Goal: Task Accomplishment & Management: Use online tool/utility

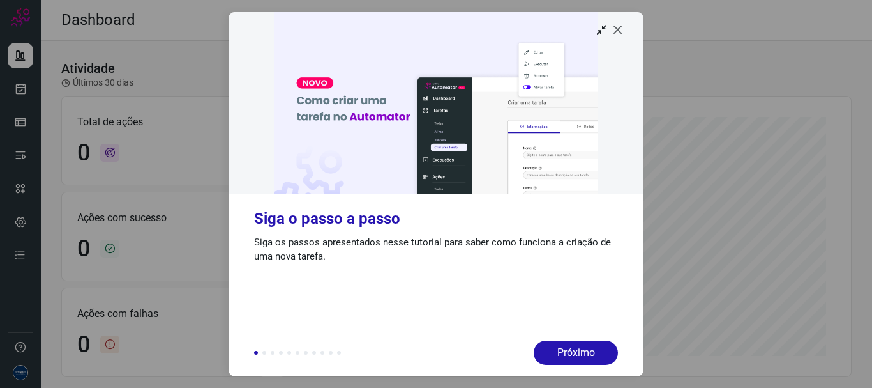
click at [617, 29] on icon at bounding box center [618, 29] width 13 height 13
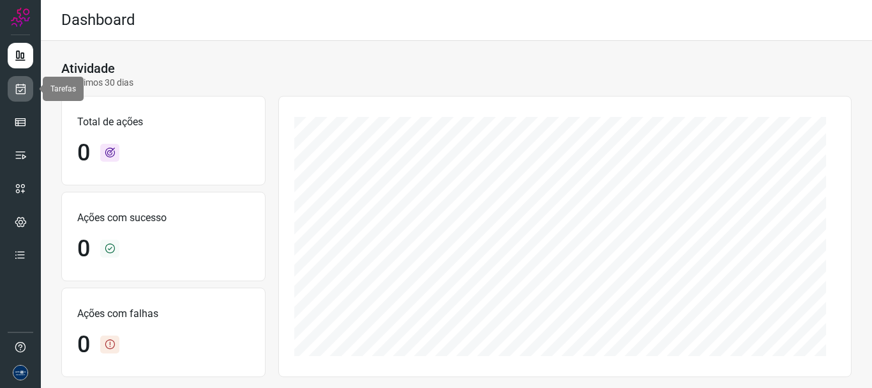
click at [25, 88] on icon at bounding box center [20, 88] width 13 height 13
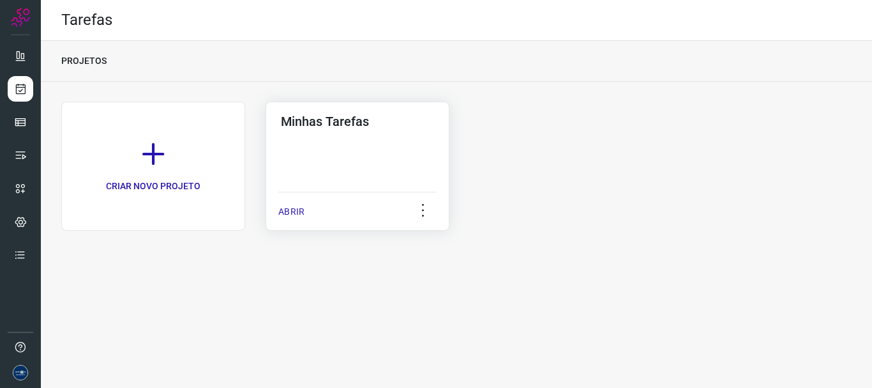
click at [280, 207] on p "ABRIR" at bounding box center [291, 211] width 26 height 13
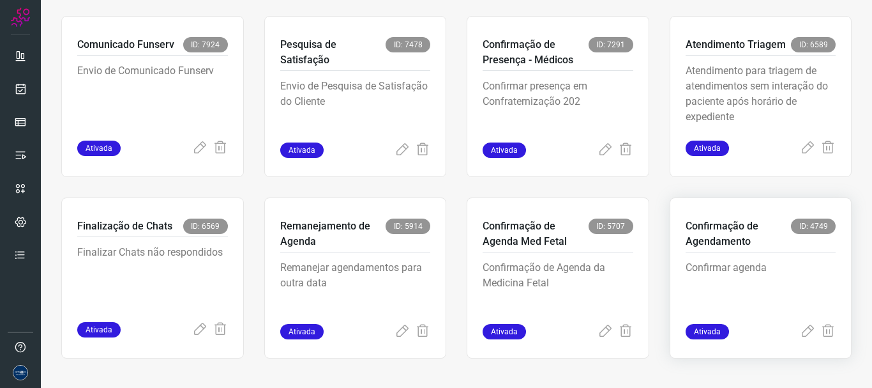
scroll to position [269, 0]
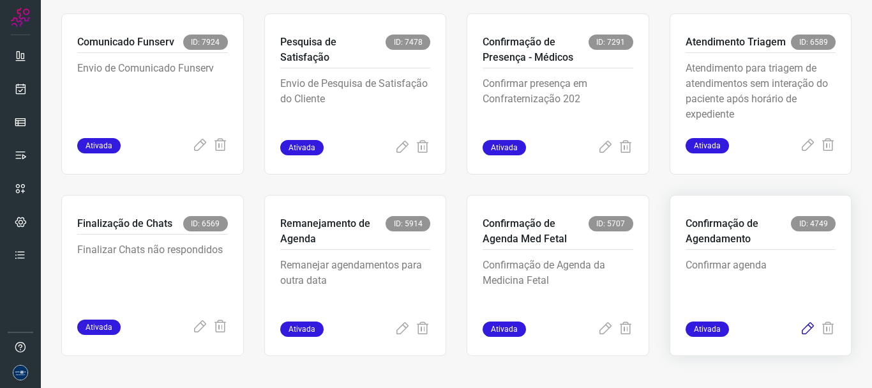
click at [800, 330] on icon at bounding box center [807, 328] width 15 height 15
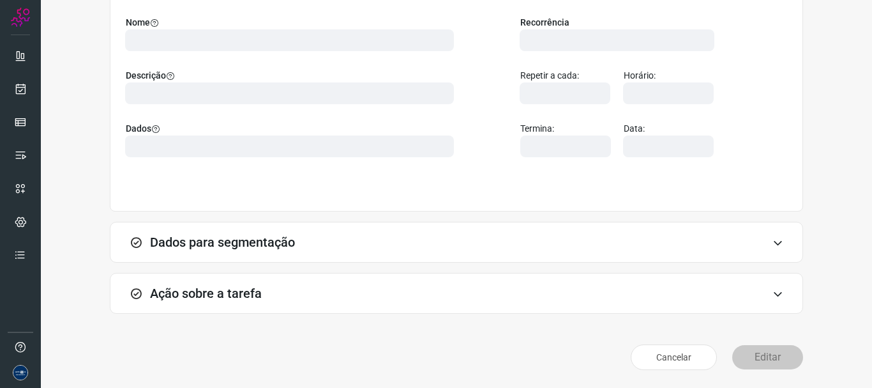
scroll to position [111, 0]
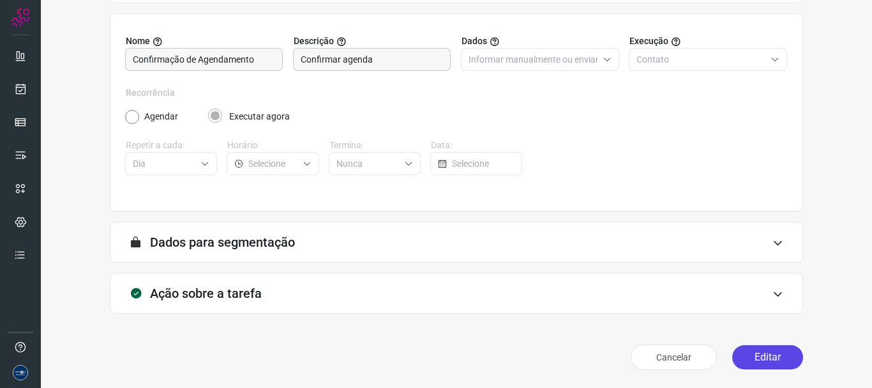
click at [772, 348] on button "Editar" at bounding box center [767, 357] width 71 height 24
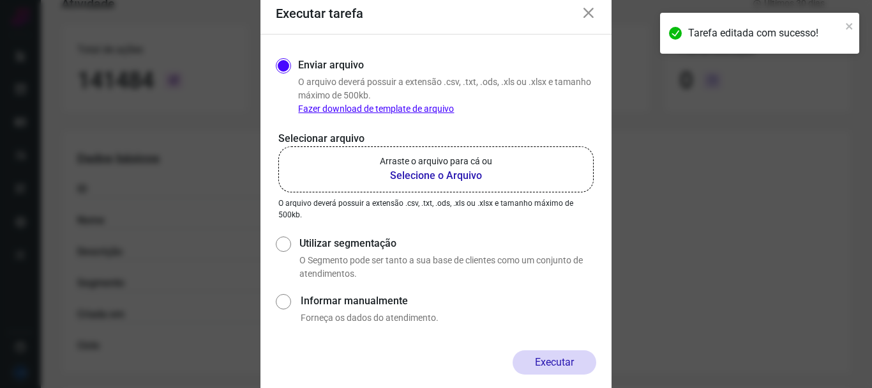
click at [489, 163] on p "Arraste o arquivo para cá ou" at bounding box center [436, 161] width 112 height 13
click at [0, 0] on input "Arraste o arquivo para cá ou Selecione o Arquivo" at bounding box center [0, 0] width 0 height 0
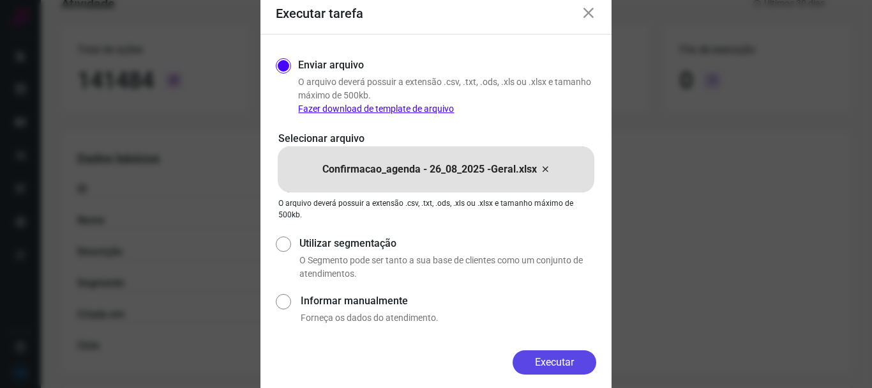
click at [564, 357] on button "Executar" at bounding box center [555, 362] width 84 height 24
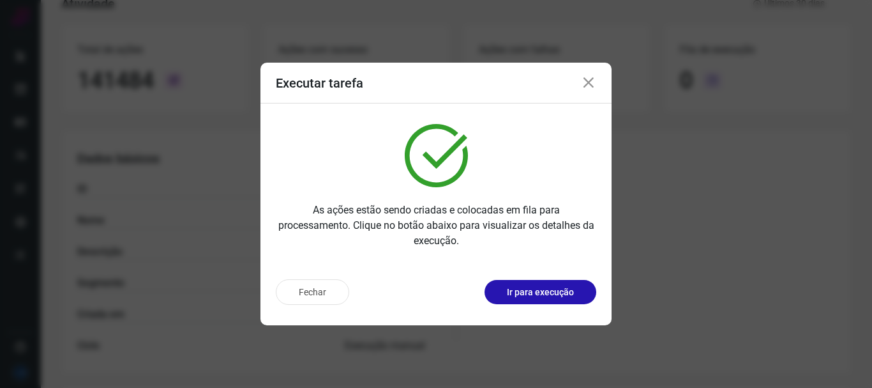
click at [594, 82] on icon at bounding box center [588, 82] width 15 height 15
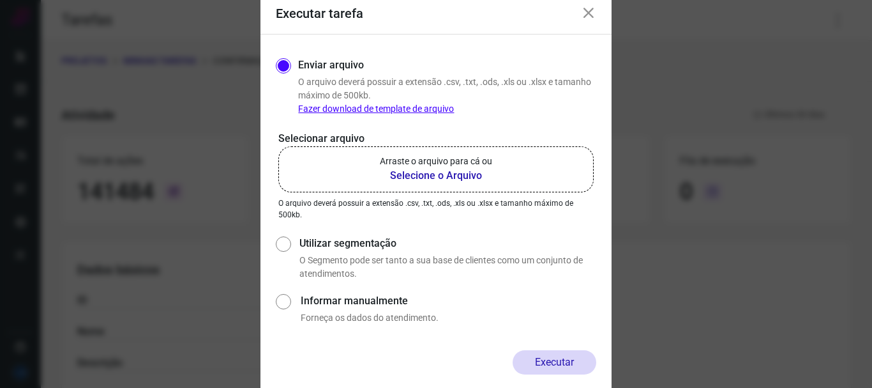
click at [594, 14] on icon at bounding box center [588, 13] width 15 height 15
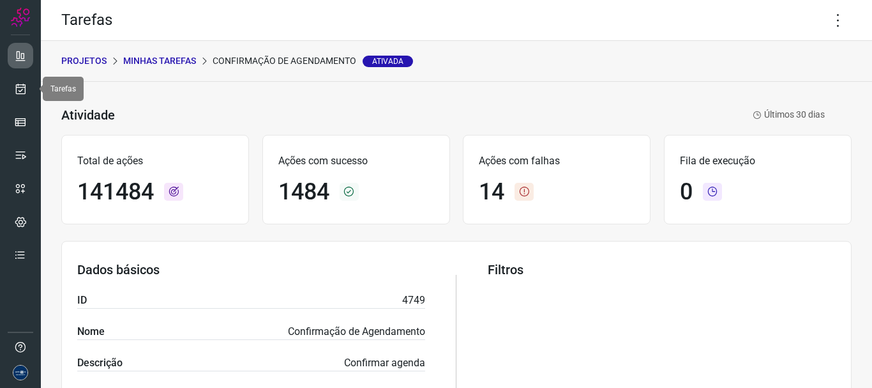
click at [25, 57] on icon at bounding box center [20, 55] width 13 height 13
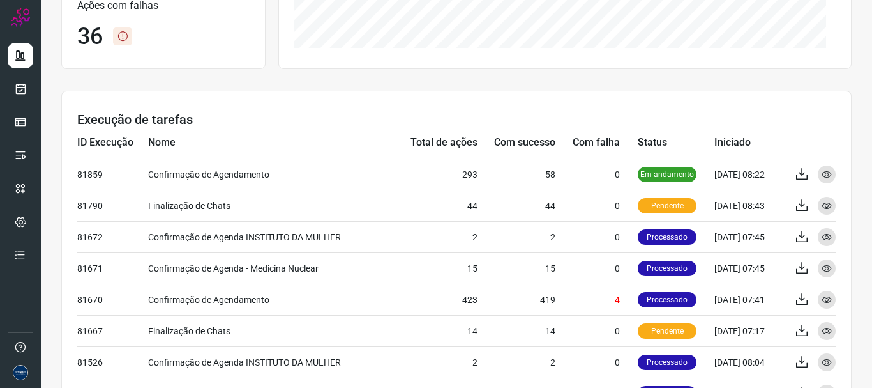
scroll to position [319, 0]
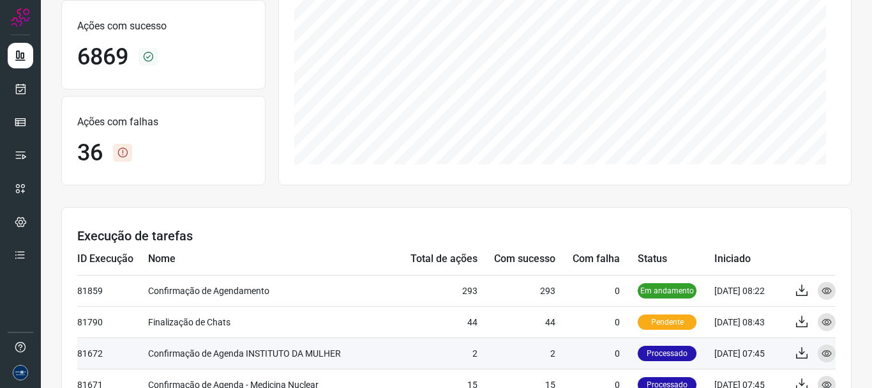
scroll to position [383, 0]
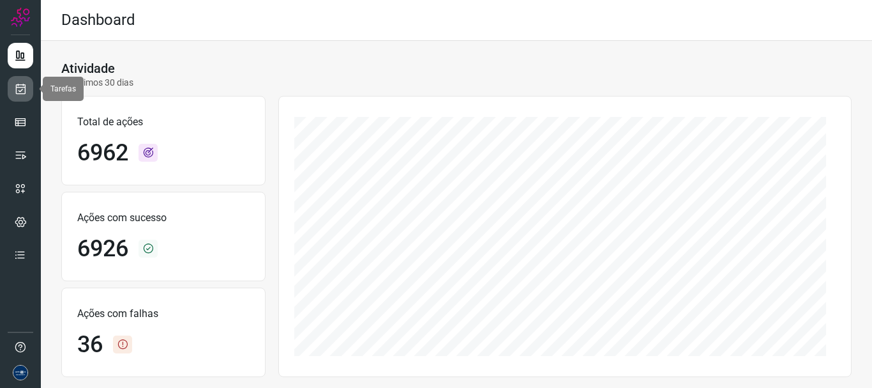
click at [19, 94] on icon at bounding box center [20, 88] width 13 height 13
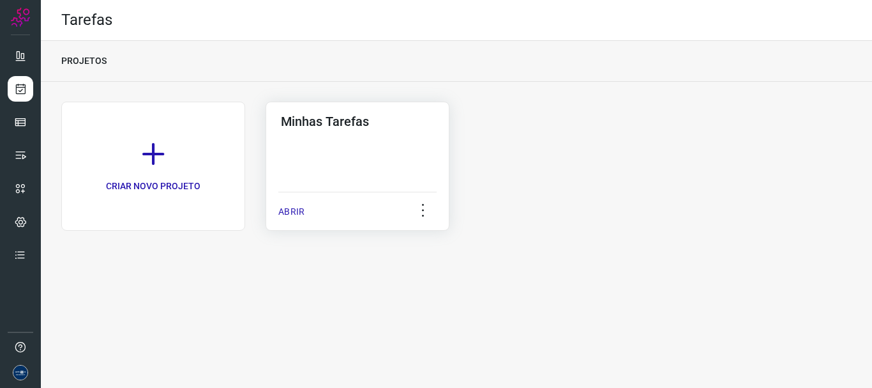
click at [296, 213] on p "ABRIR" at bounding box center [291, 211] width 26 height 13
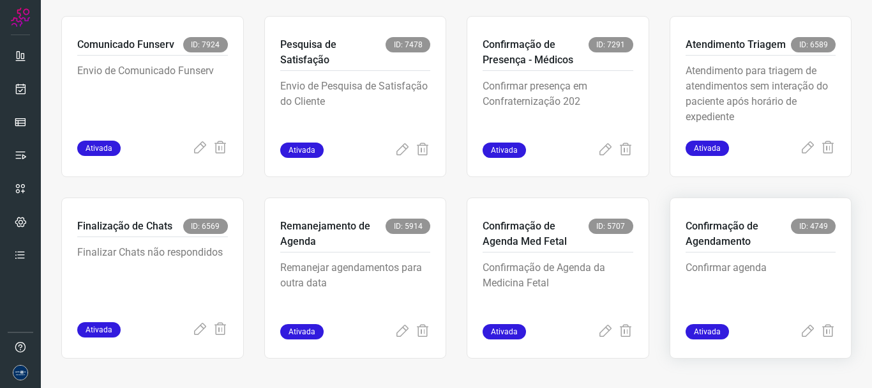
scroll to position [269, 0]
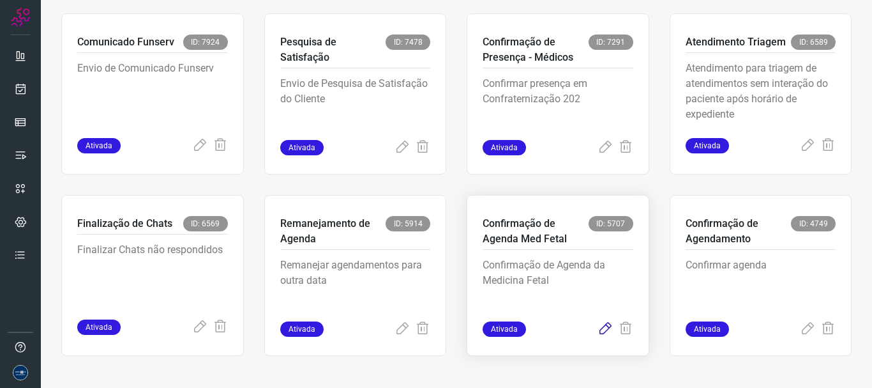
click at [598, 329] on icon at bounding box center [605, 328] width 15 height 15
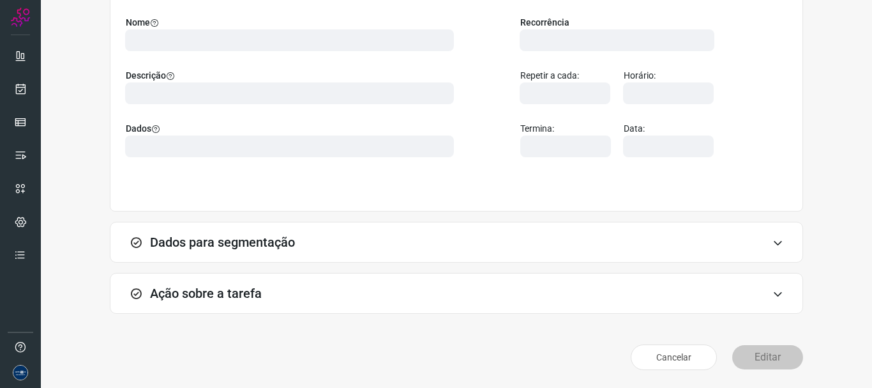
scroll to position [111, 0]
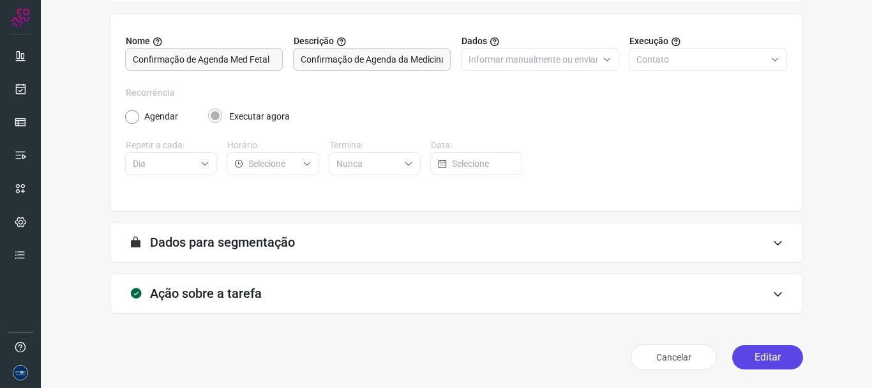
click at [753, 347] on button "Editar" at bounding box center [767, 357] width 71 height 24
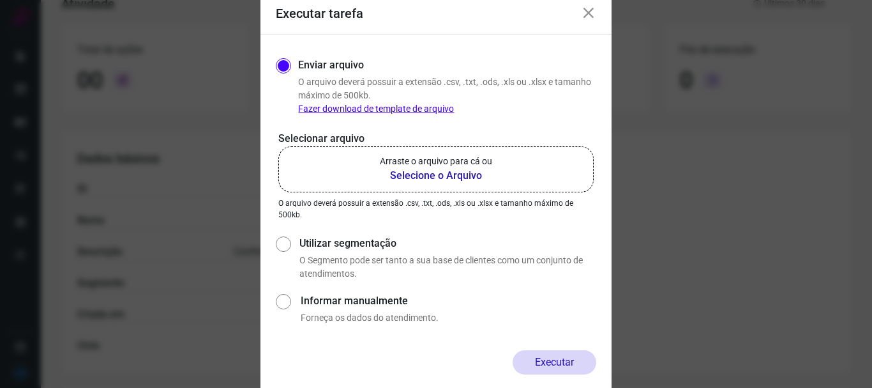
click at [516, 170] on label "Arraste o arquivo para cá ou Selecione o Arquivo" at bounding box center [435, 169] width 315 height 46
click at [0, 0] on input "Arraste o arquivo para cá ou Selecione o Arquivo" at bounding box center [0, 0] width 0 height 0
click at [596, 6] on icon at bounding box center [588, 13] width 15 height 15
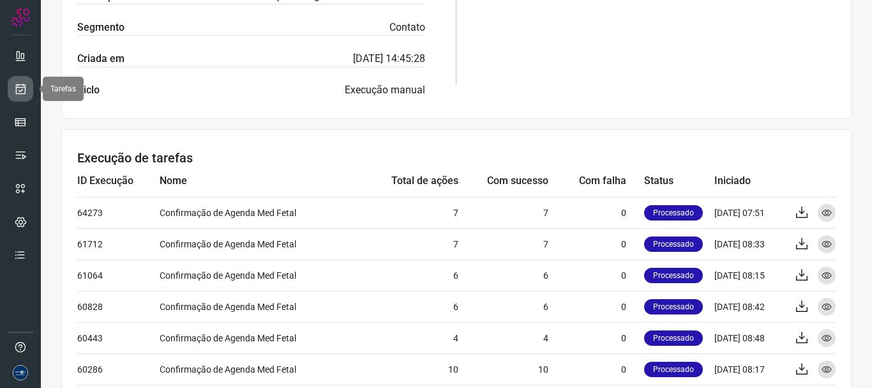
click at [24, 83] on icon at bounding box center [20, 88] width 13 height 13
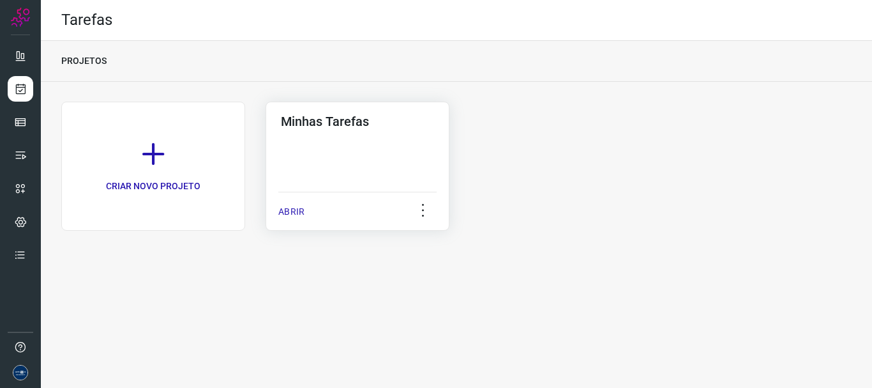
click at [285, 211] on p "ABRIR" at bounding box center [291, 211] width 26 height 13
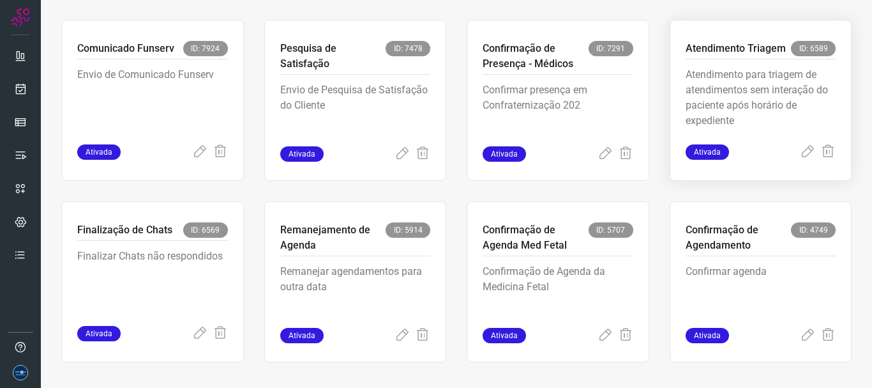
scroll to position [269, 0]
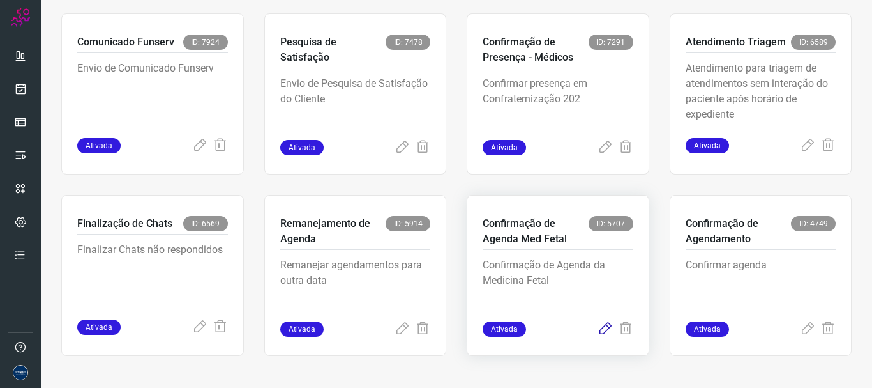
click at [598, 331] on icon at bounding box center [605, 328] width 15 height 15
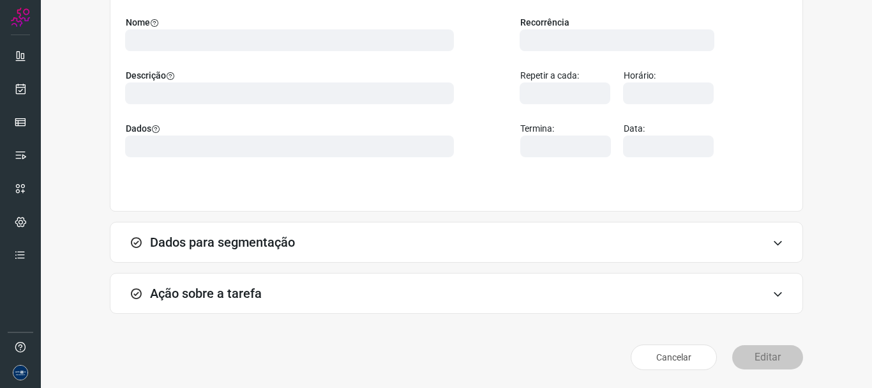
scroll to position [111, 0]
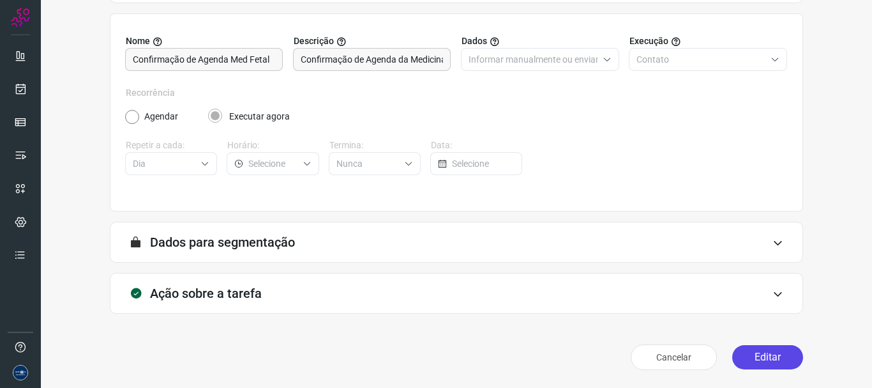
click at [765, 361] on button "Editar" at bounding box center [767, 357] width 71 height 24
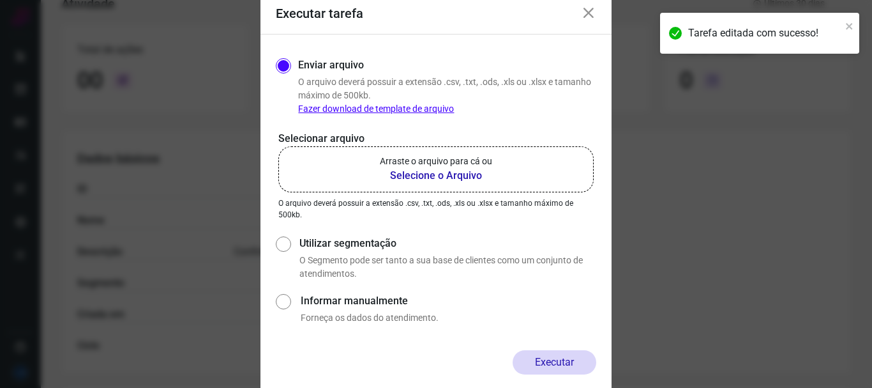
click at [336, 181] on label "Arraste o arquivo para cá ou Selecione o Arquivo" at bounding box center [435, 169] width 315 height 46
click at [0, 0] on input "Arraste o arquivo para cá ou Selecione o Arquivo" at bounding box center [0, 0] width 0 height 0
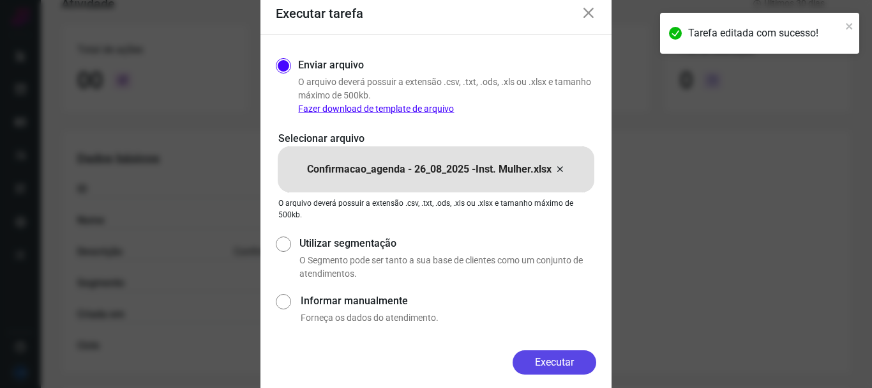
click at [545, 359] on button "Executar" at bounding box center [555, 362] width 84 height 24
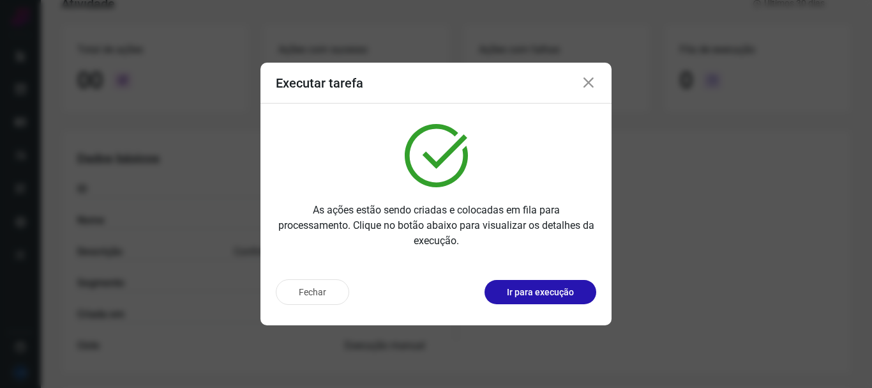
click at [589, 81] on icon at bounding box center [588, 82] width 15 height 15
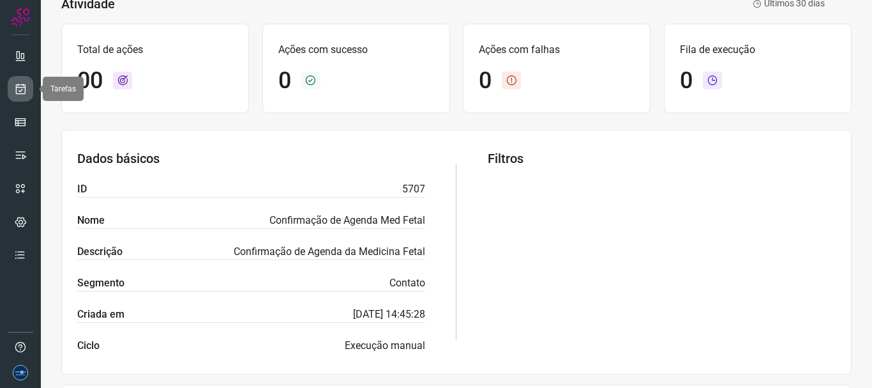
click at [24, 89] on icon at bounding box center [20, 88] width 13 height 13
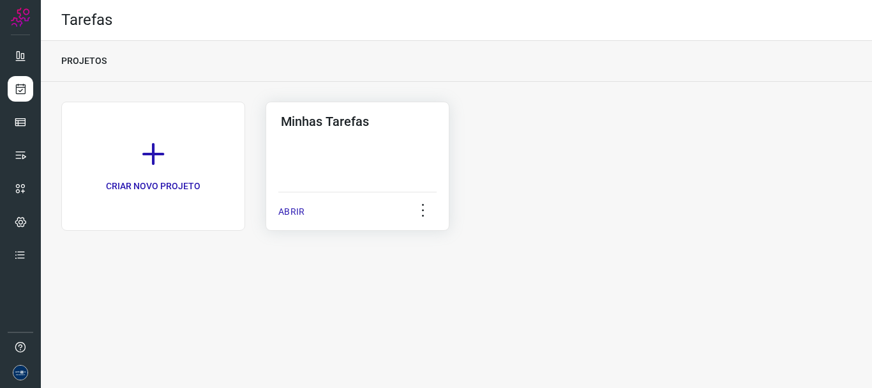
click at [293, 220] on div "ABRIR" at bounding box center [357, 208] width 158 height 32
click at [296, 209] on p "ABRIR" at bounding box center [291, 211] width 26 height 13
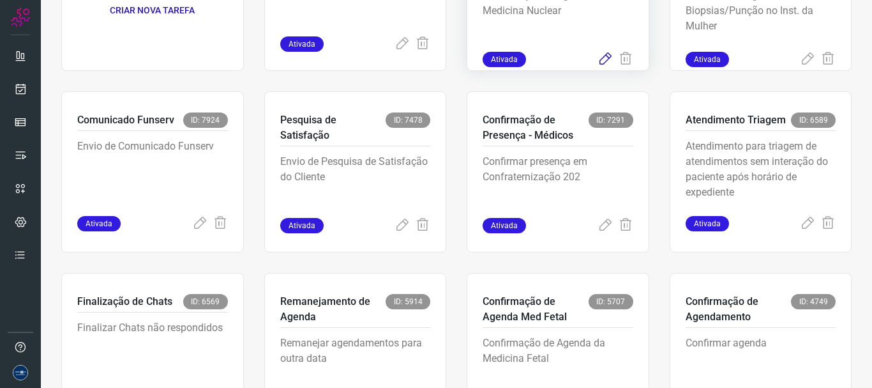
click at [598, 57] on icon at bounding box center [605, 59] width 15 height 15
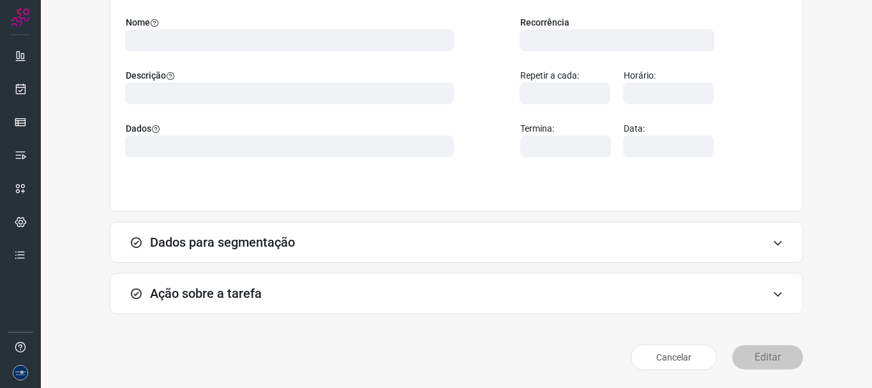
scroll to position [111, 0]
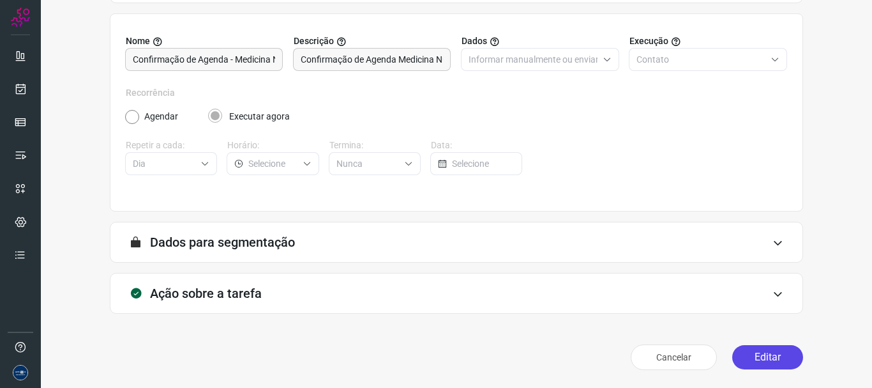
click at [746, 358] on button "Editar" at bounding box center [767, 357] width 71 height 24
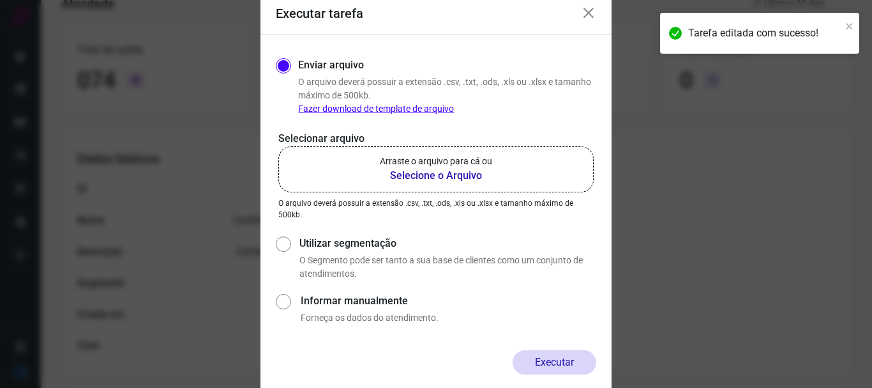
click at [437, 179] on b "Selecione o Arquivo" at bounding box center [436, 175] width 112 height 15
click at [0, 0] on input "Arraste o arquivo para cá ou Selecione o Arquivo" at bounding box center [0, 0] width 0 height 0
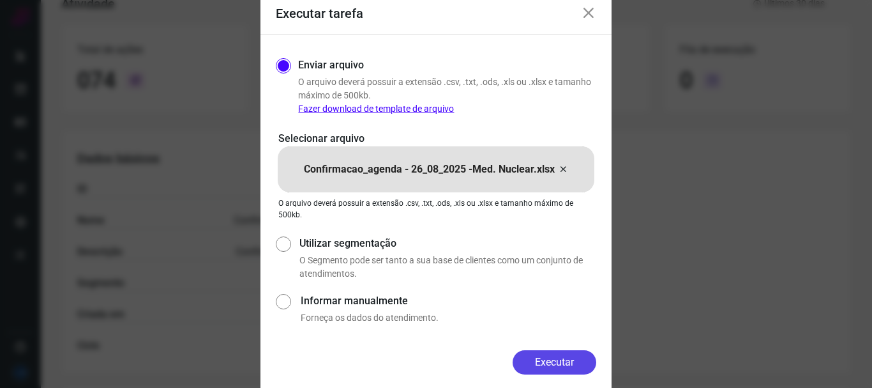
click at [543, 361] on button "Executar" at bounding box center [555, 362] width 84 height 24
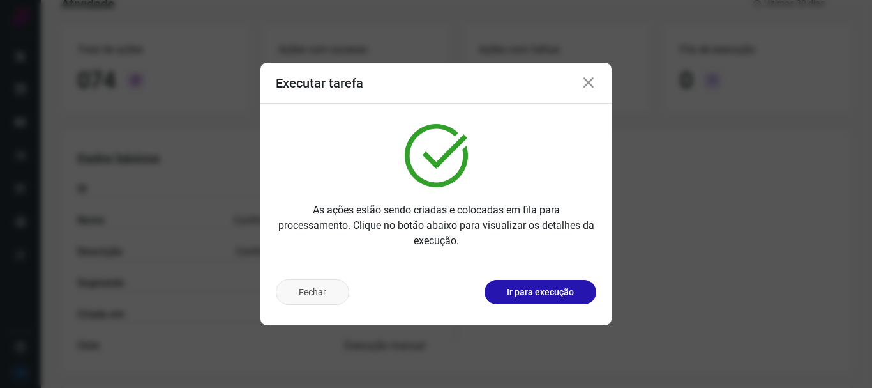
click at [324, 291] on button "Fechar" at bounding box center [312, 292] width 73 height 26
